Goal: Information Seeking & Learning: Learn about a topic

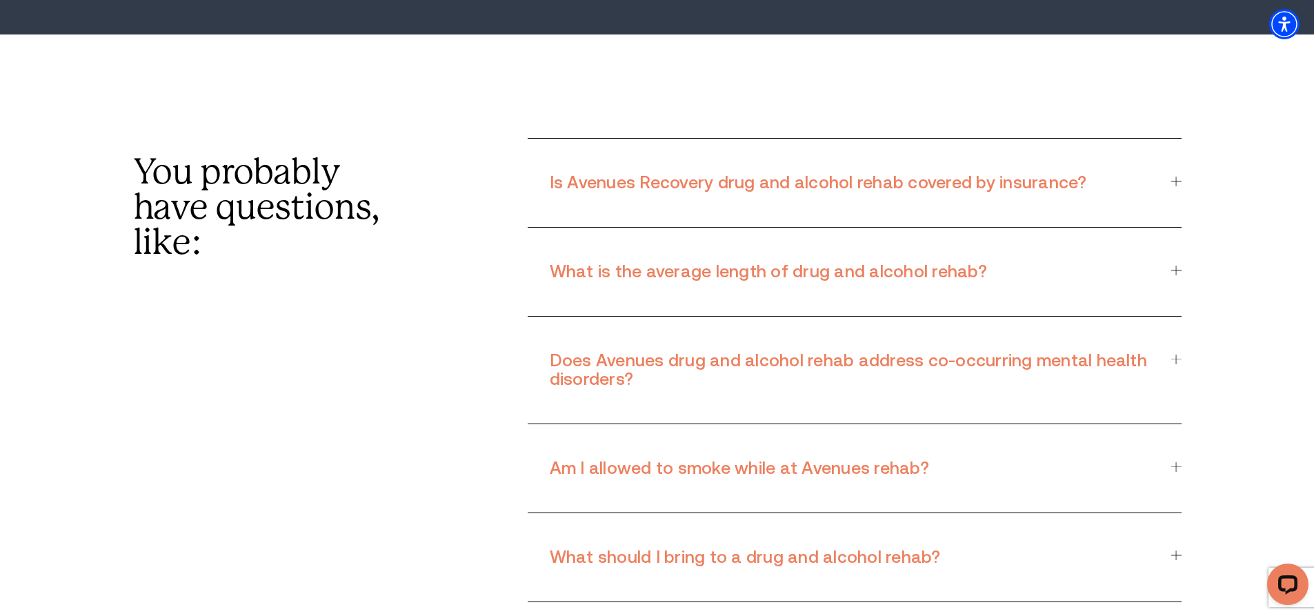
scroll to position [11378, 0]
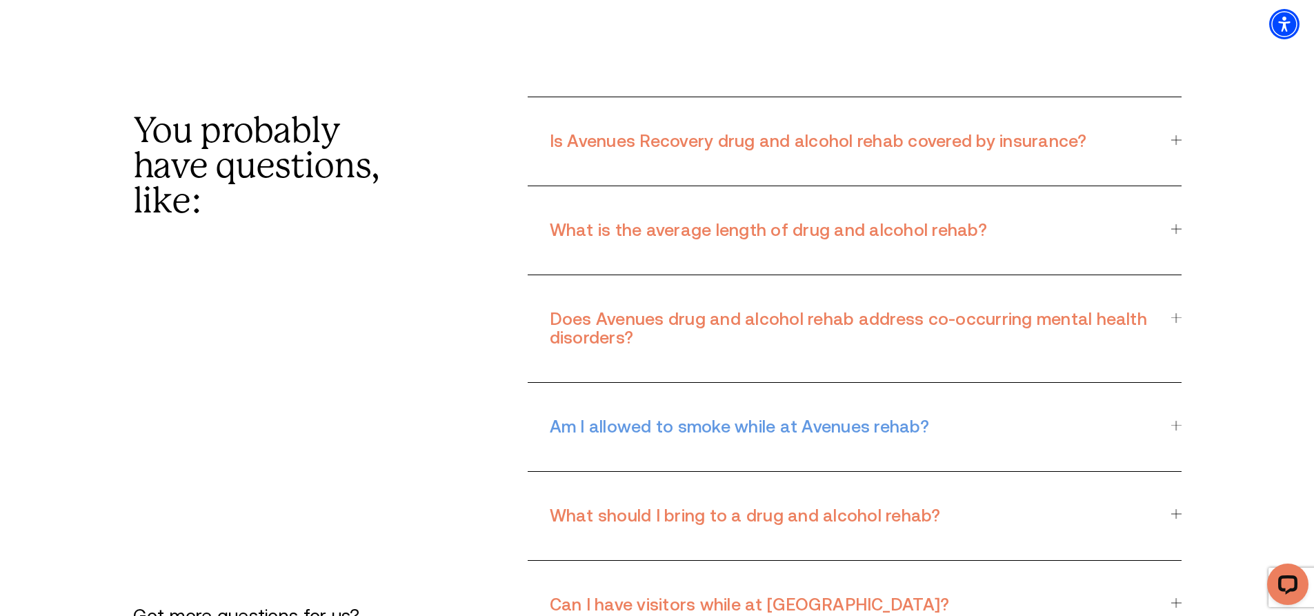
click at [1180, 391] on div "Am I allowed to smoke while at Avenues rehab?" at bounding box center [854, 426] width 653 height 71
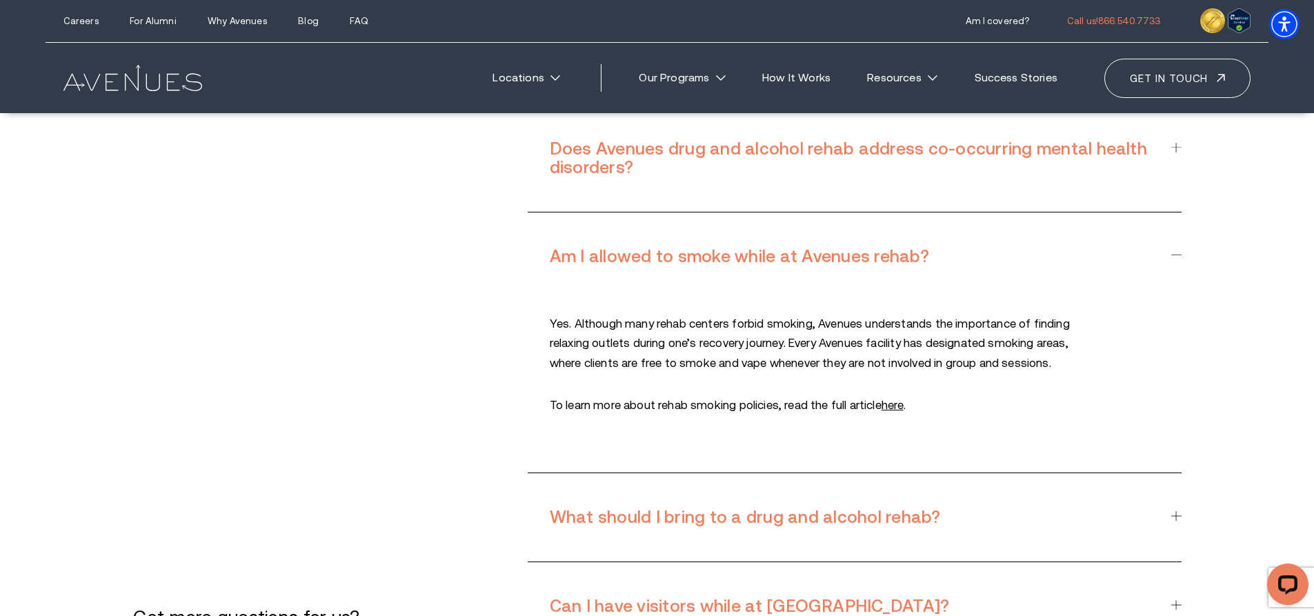
scroll to position [11516, 0]
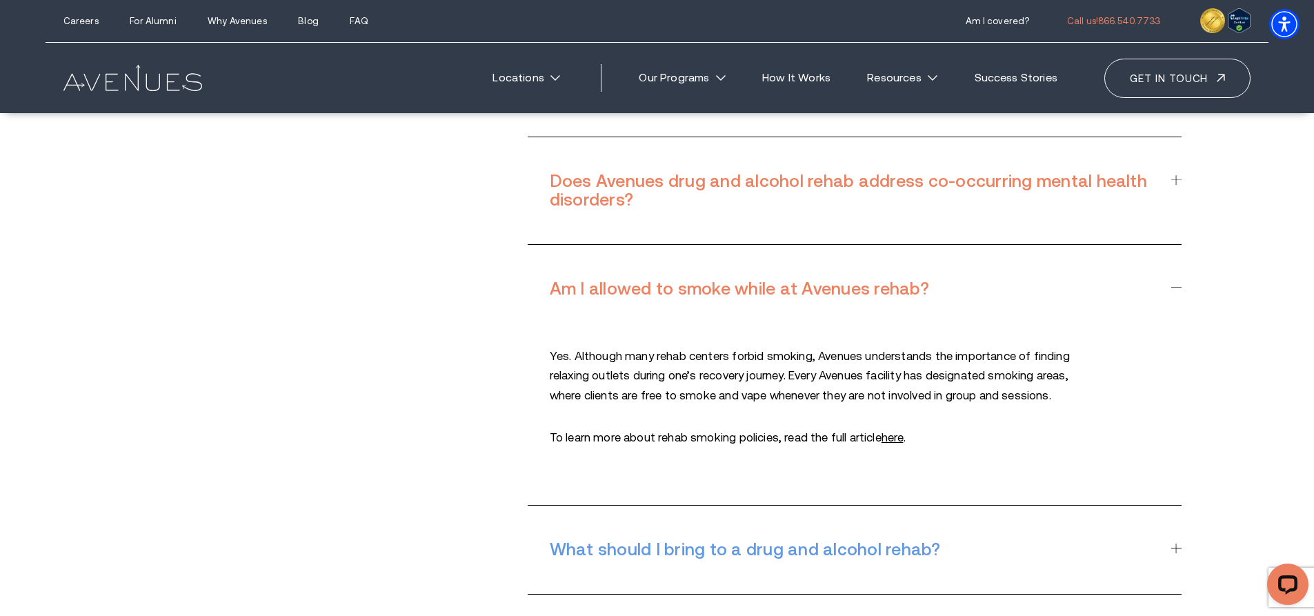
click at [830, 540] on h3 "What should I bring to a drug and alcohol rehab?" at bounding box center [852, 549] width 605 height 19
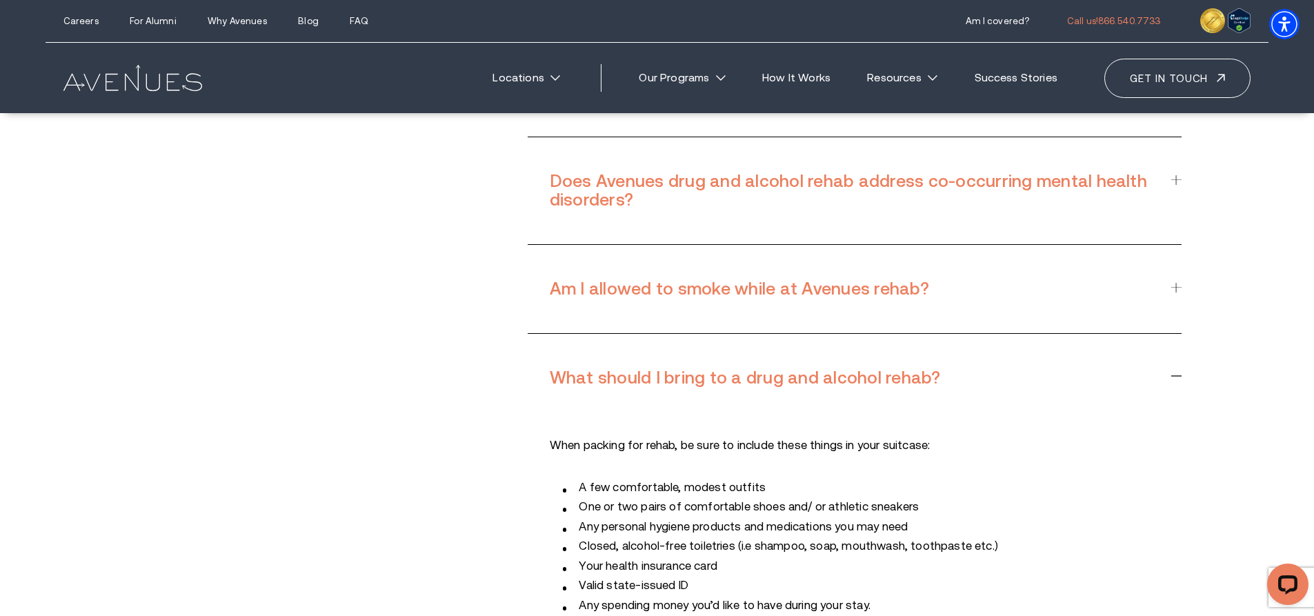
scroll to position [11447, 0]
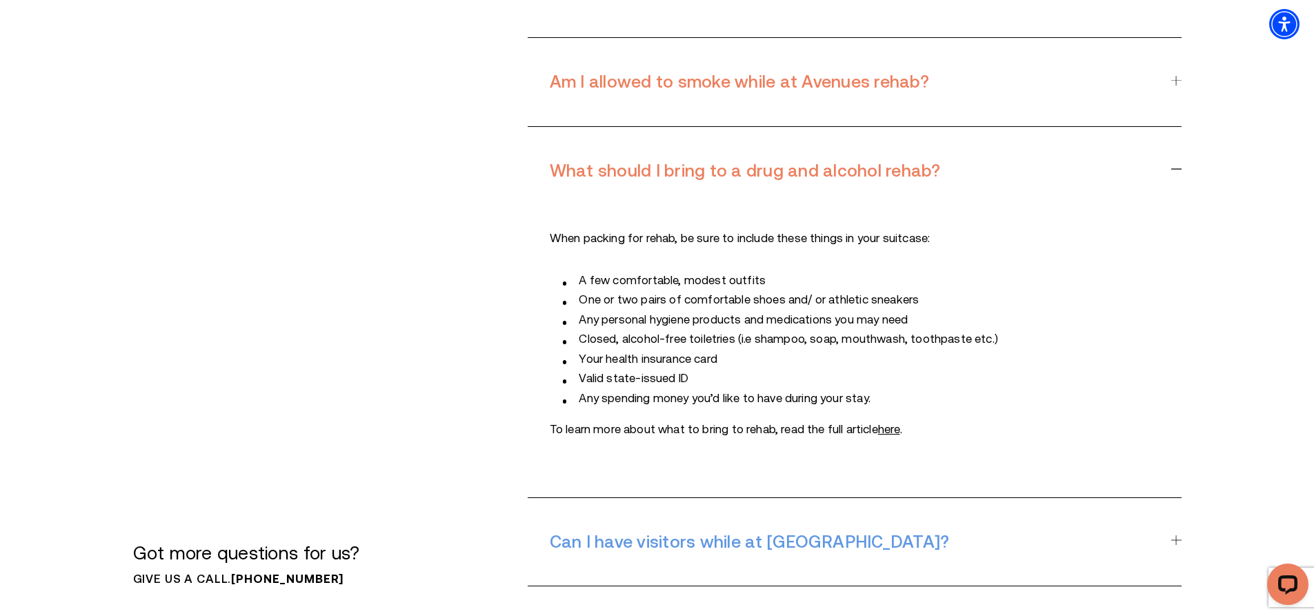
click at [1169, 506] on div "Can I have visitors while at [GEOGRAPHIC_DATA]?" at bounding box center [854, 541] width 653 height 71
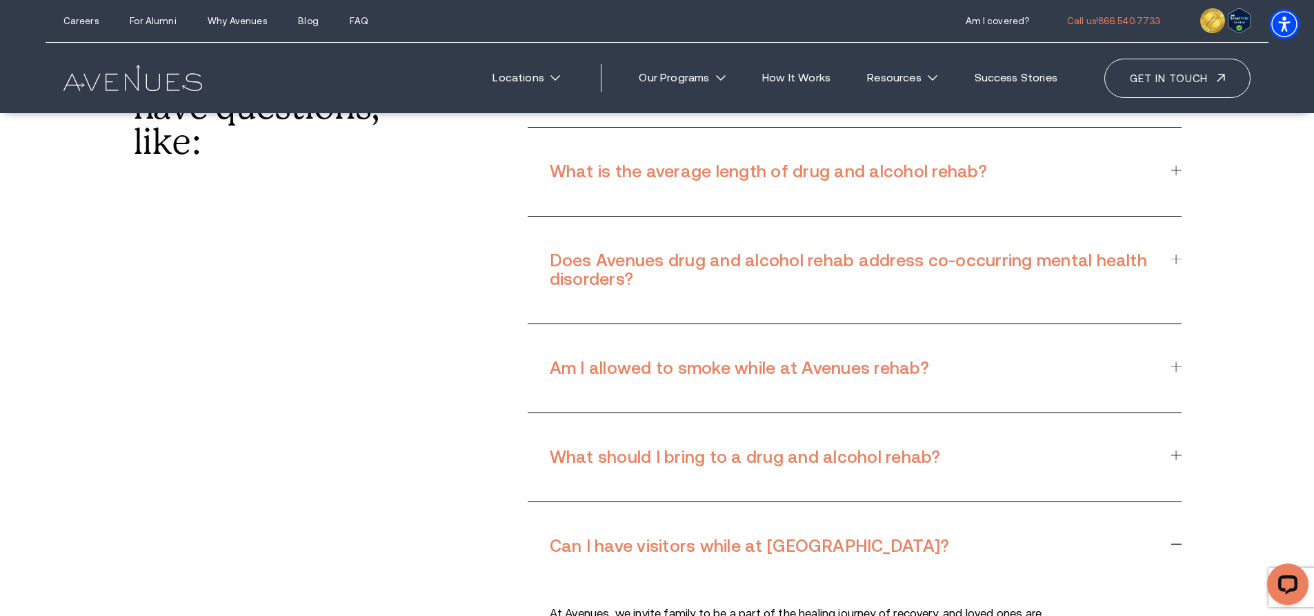
scroll to position [11424, 0]
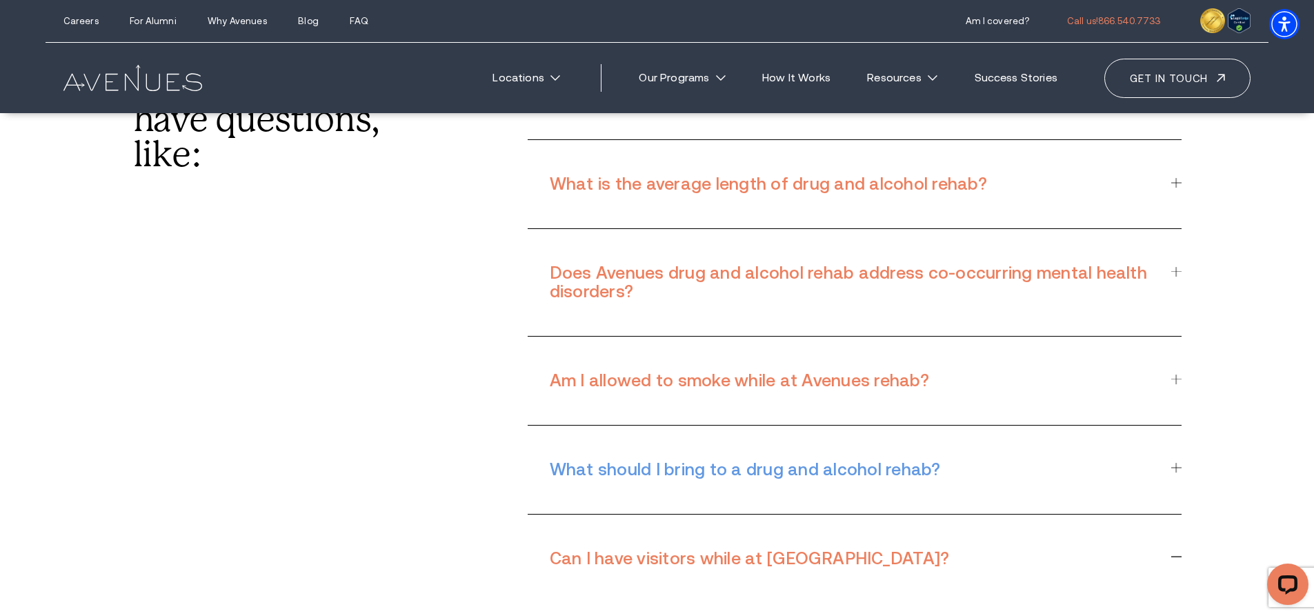
click at [820, 460] on h3 "What should I bring to a drug and alcohol rehab?" at bounding box center [852, 469] width 605 height 19
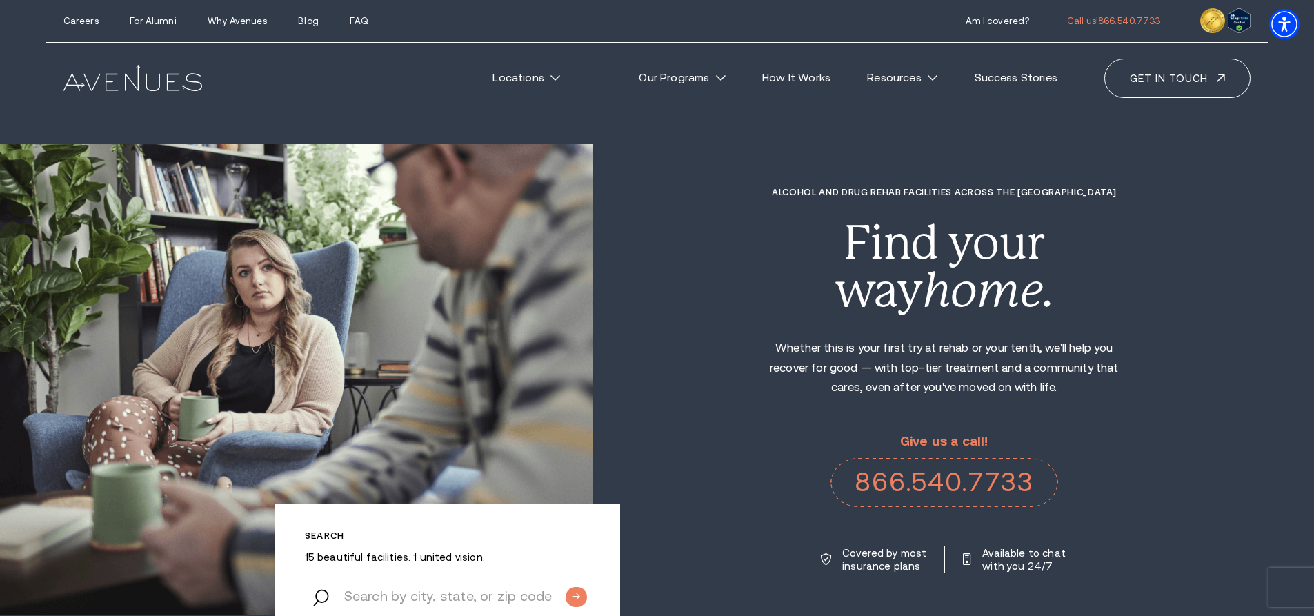
click at [186, 83] on img at bounding box center [132, 78] width 139 height 26
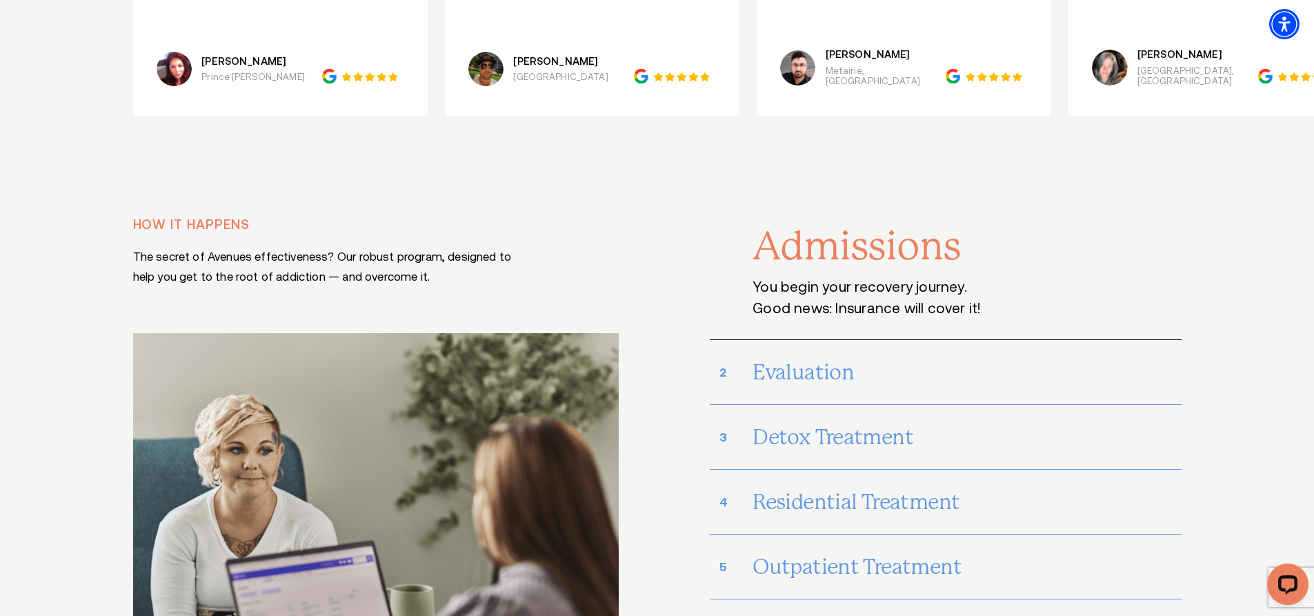
scroll to position [7309, 0]
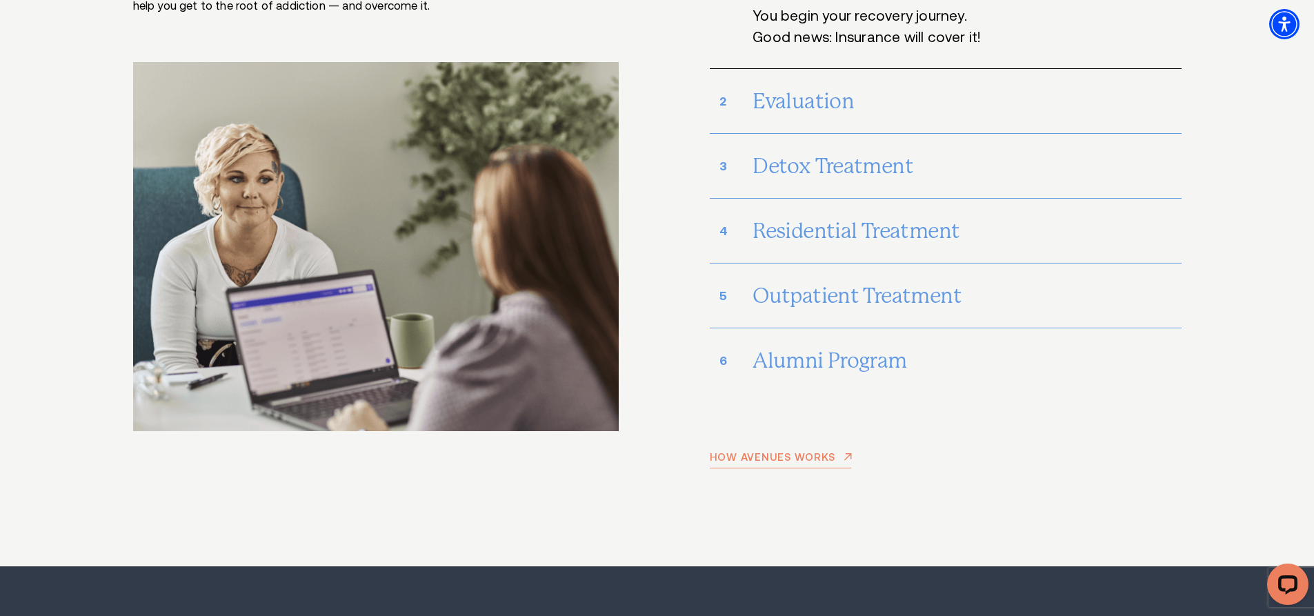
click at [728, 452] on link "How Avenues works" at bounding box center [781, 460] width 142 height 17
